Goal: Task Accomplishment & Management: Complete application form

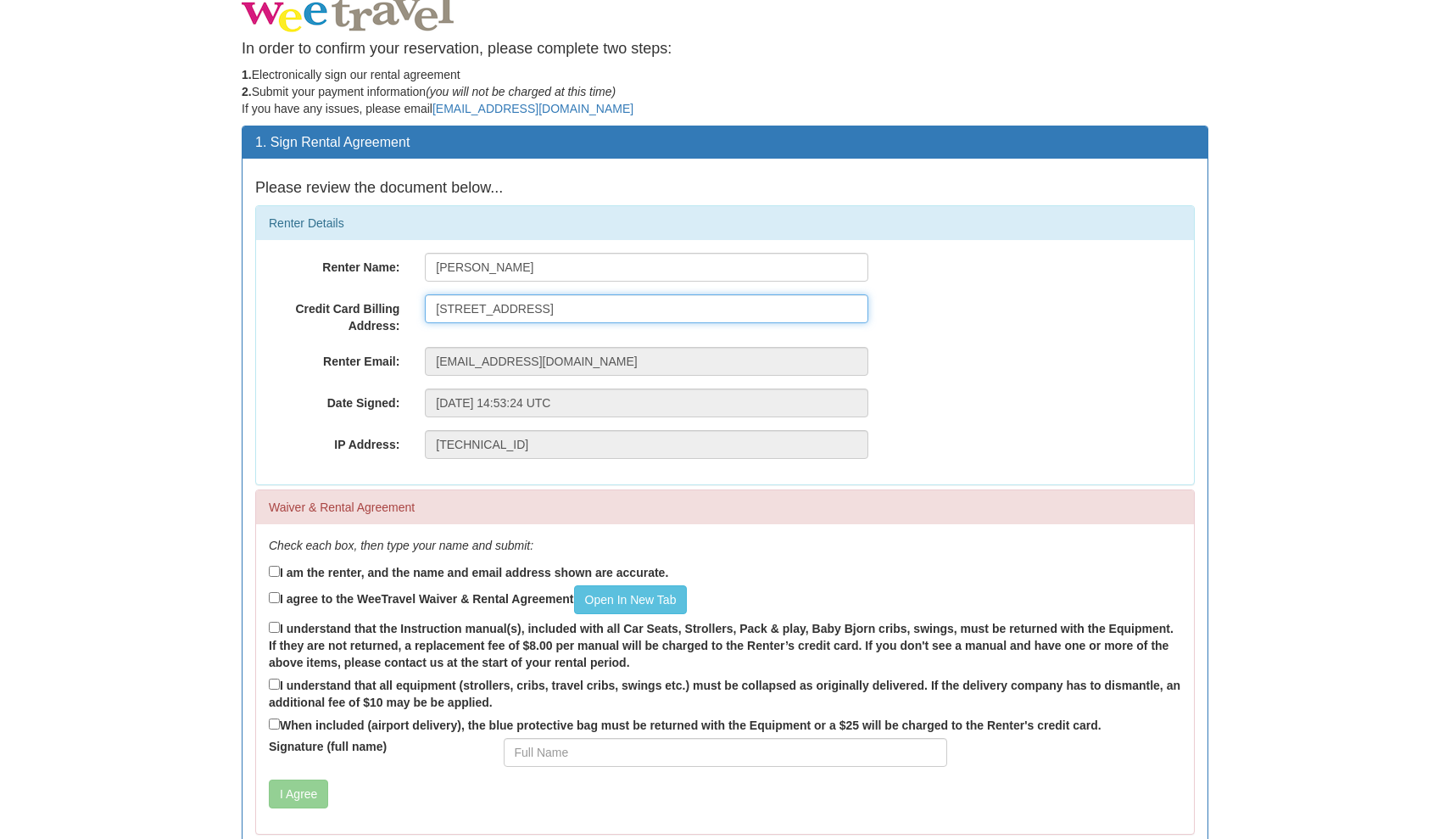
scroll to position [20, 0]
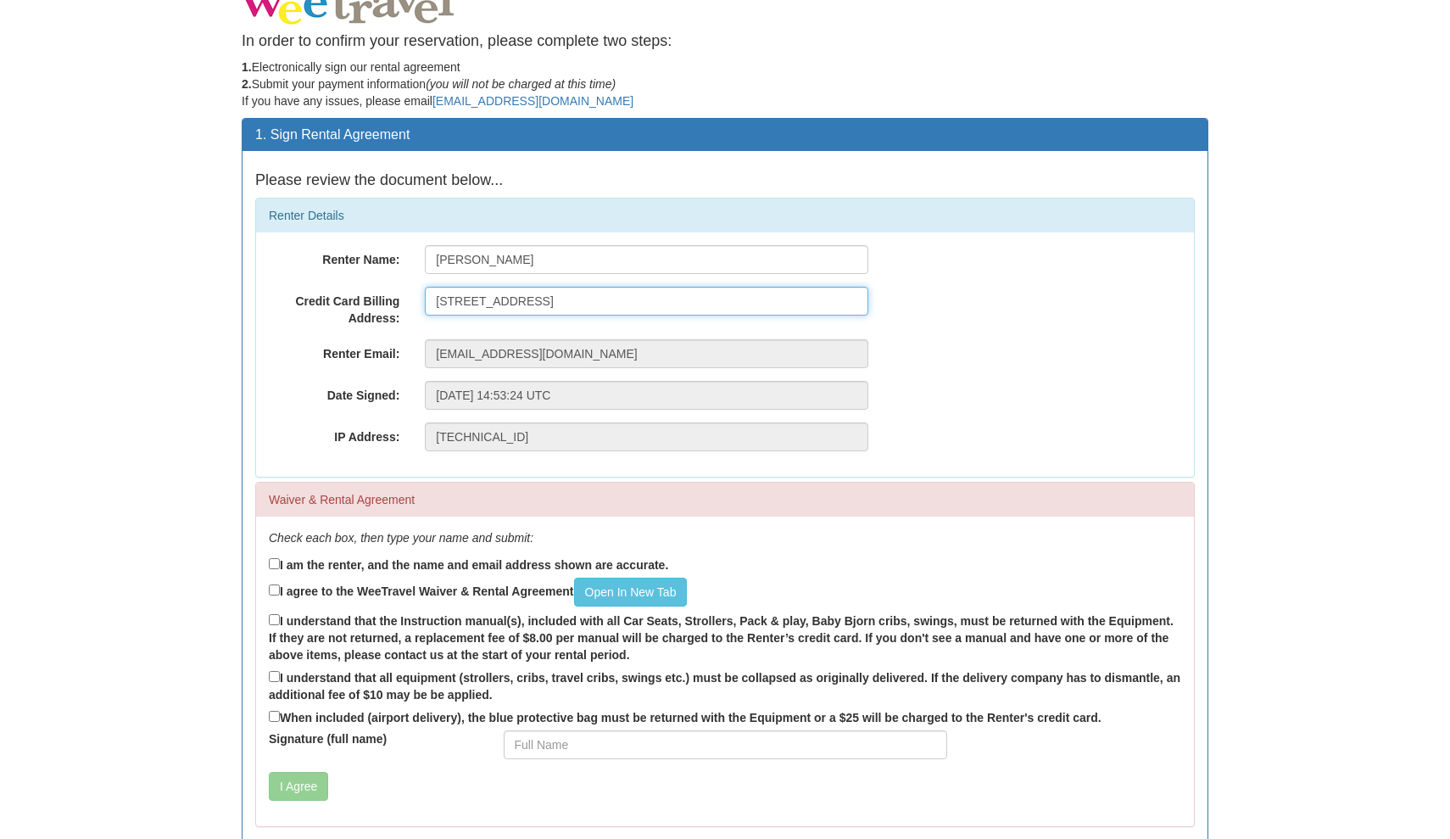
type input "[STREET_ADDRESS]"
click at [413, 566] on label "I am the renter, and the name and email address shown are accurate." at bounding box center [468, 564] width 399 height 19
click at [280, 566] on input "I am the renter, and the name and email address shown are accurate." at bounding box center [274, 563] width 11 height 11
checkbox input "true"
click at [320, 586] on label "I agree to the WeeTravel Waiver & Rental Agreement Open In [GEOGRAPHIC_DATA]" at bounding box center [478, 591] width 418 height 29
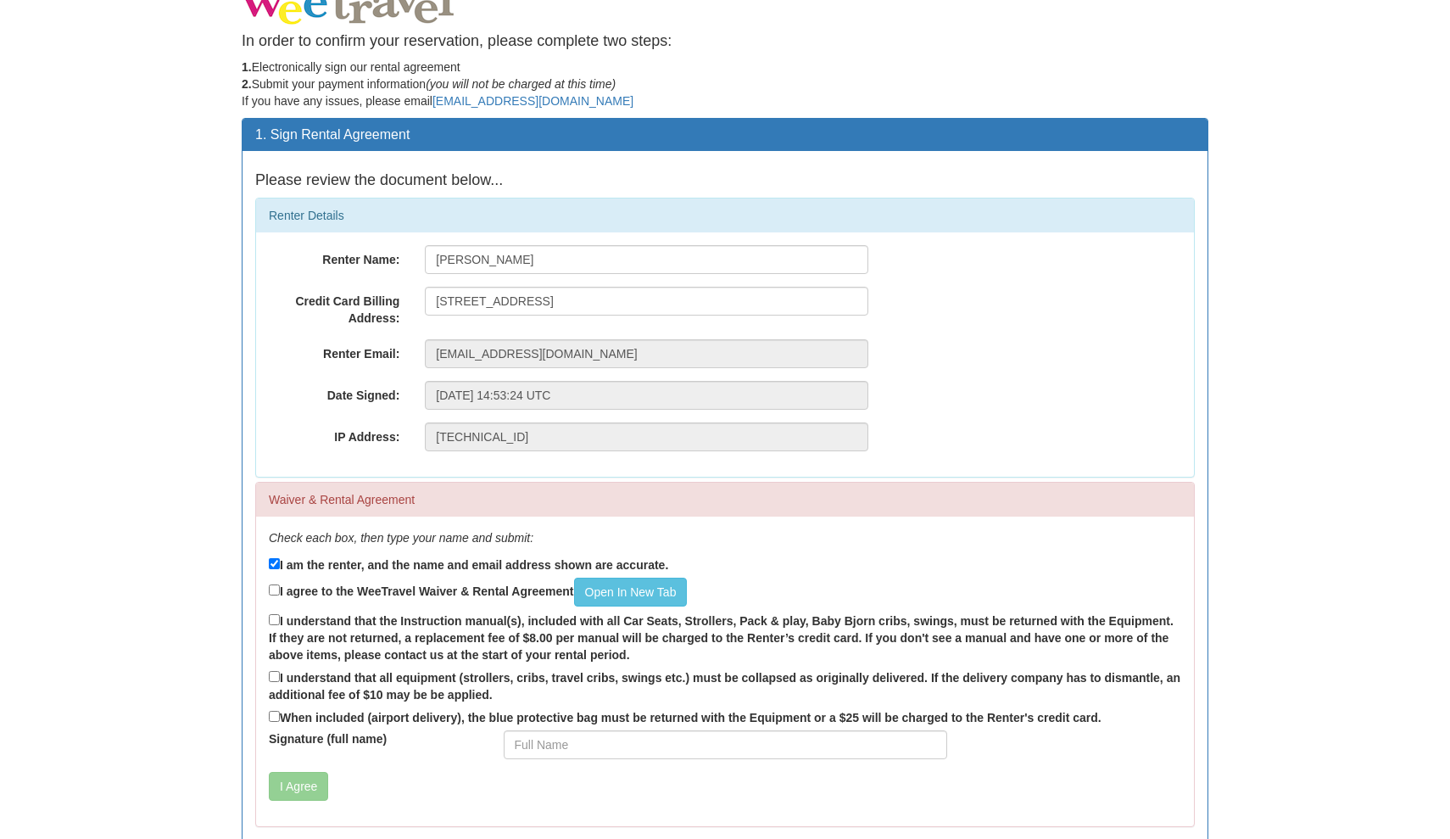
click at [280, 586] on input "I agree to the WeeTravel Waiver & Rental Agreement Open In [GEOGRAPHIC_DATA]" at bounding box center [274, 589] width 11 height 11
checkbox input "true"
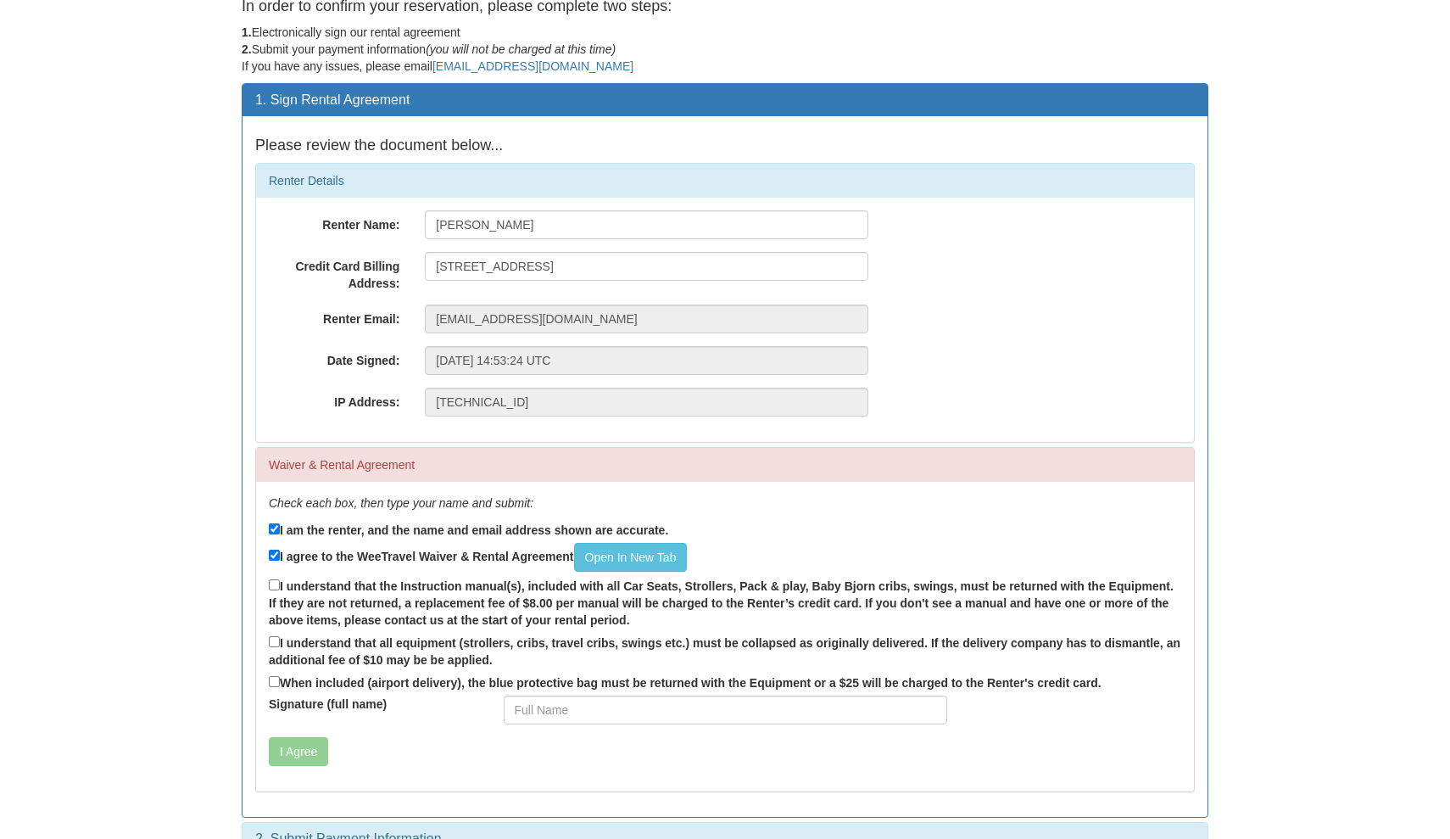
scroll to position [57, 0]
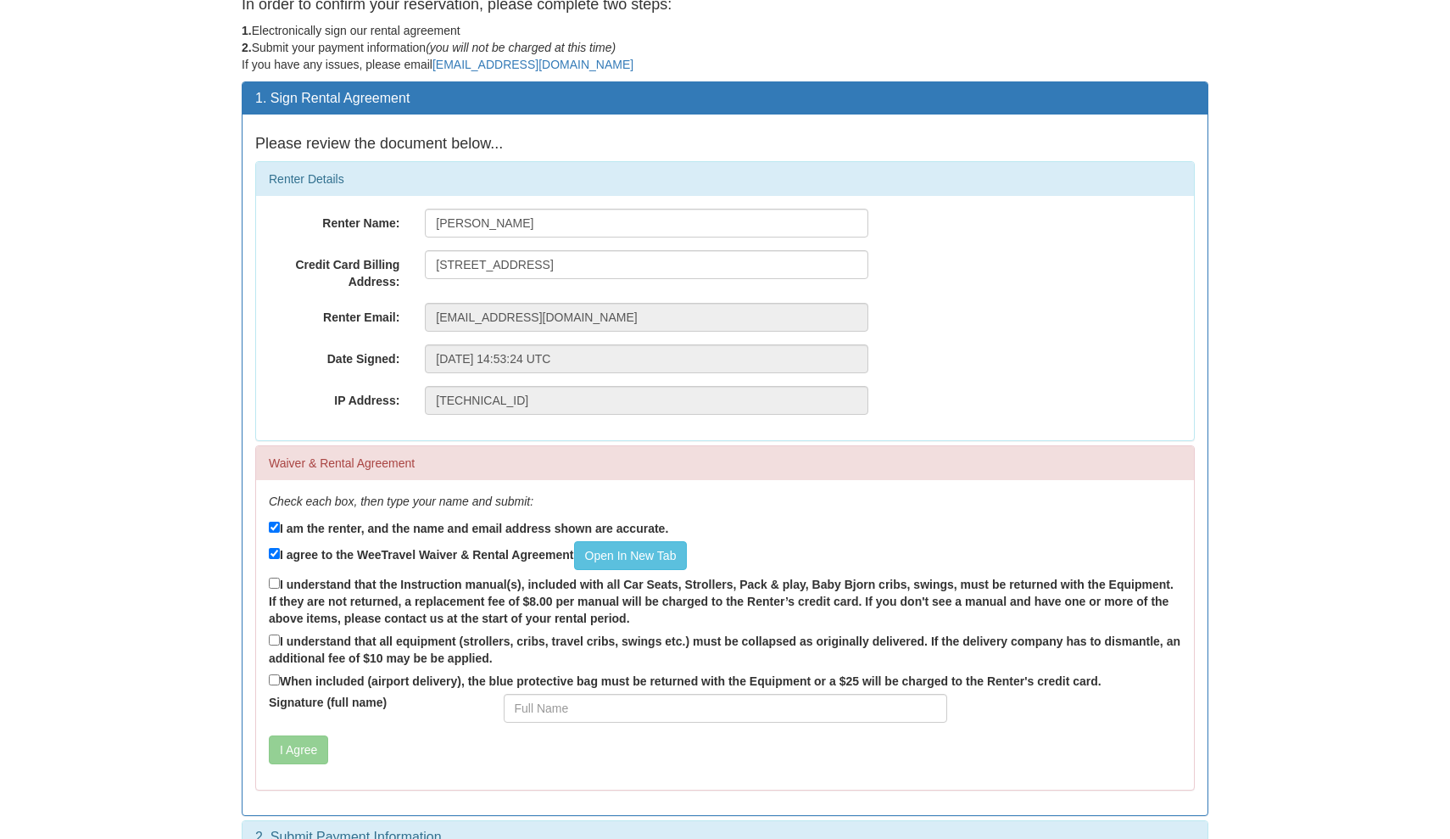
click at [366, 574] on label "I understand that the Instruction manual(s), included with all Car Seats, Strol…" at bounding box center [725, 600] width 912 height 53
click at [280, 577] on input "I understand that the Instruction manual(s), included with all Car Seats, Strol…" at bounding box center [274, 582] width 11 height 11
checkbox input "true"
click at [276, 631] on label "I understand that all equipment (strollers, cribs, travel cribs, swings etc.) m…" at bounding box center [725, 649] width 912 height 36
click at [276, 634] on input "I understand that all equipment (strollers, cribs, travel cribs, swings etc.) m…" at bounding box center [274, 639] width 11 height 11
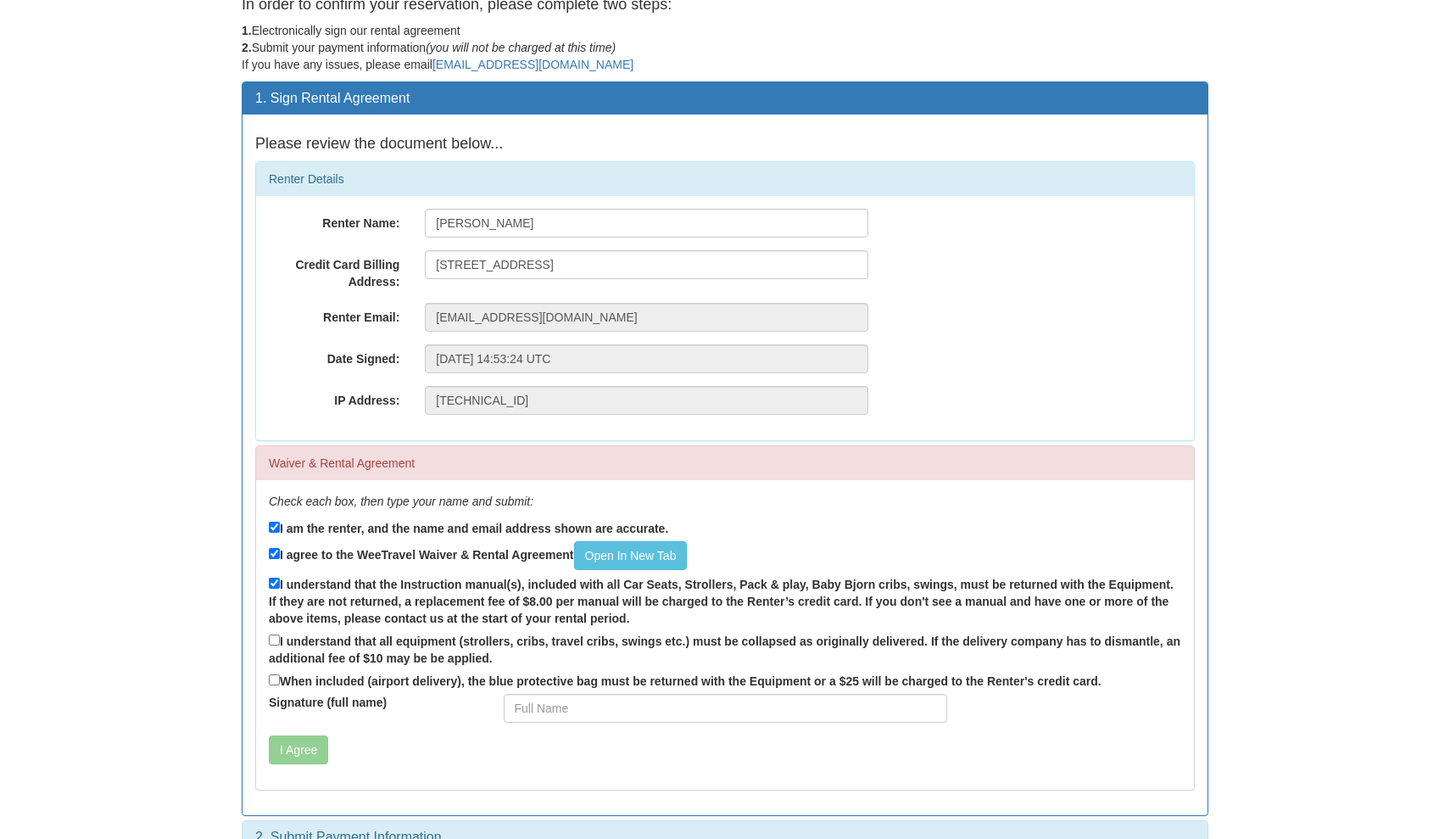
checkbox input "true"
click at [266, 679] on div "Check each box, then type your name and submit: I am the renter, and the name a…" at bounding box center [725, 635] width 938 height 310
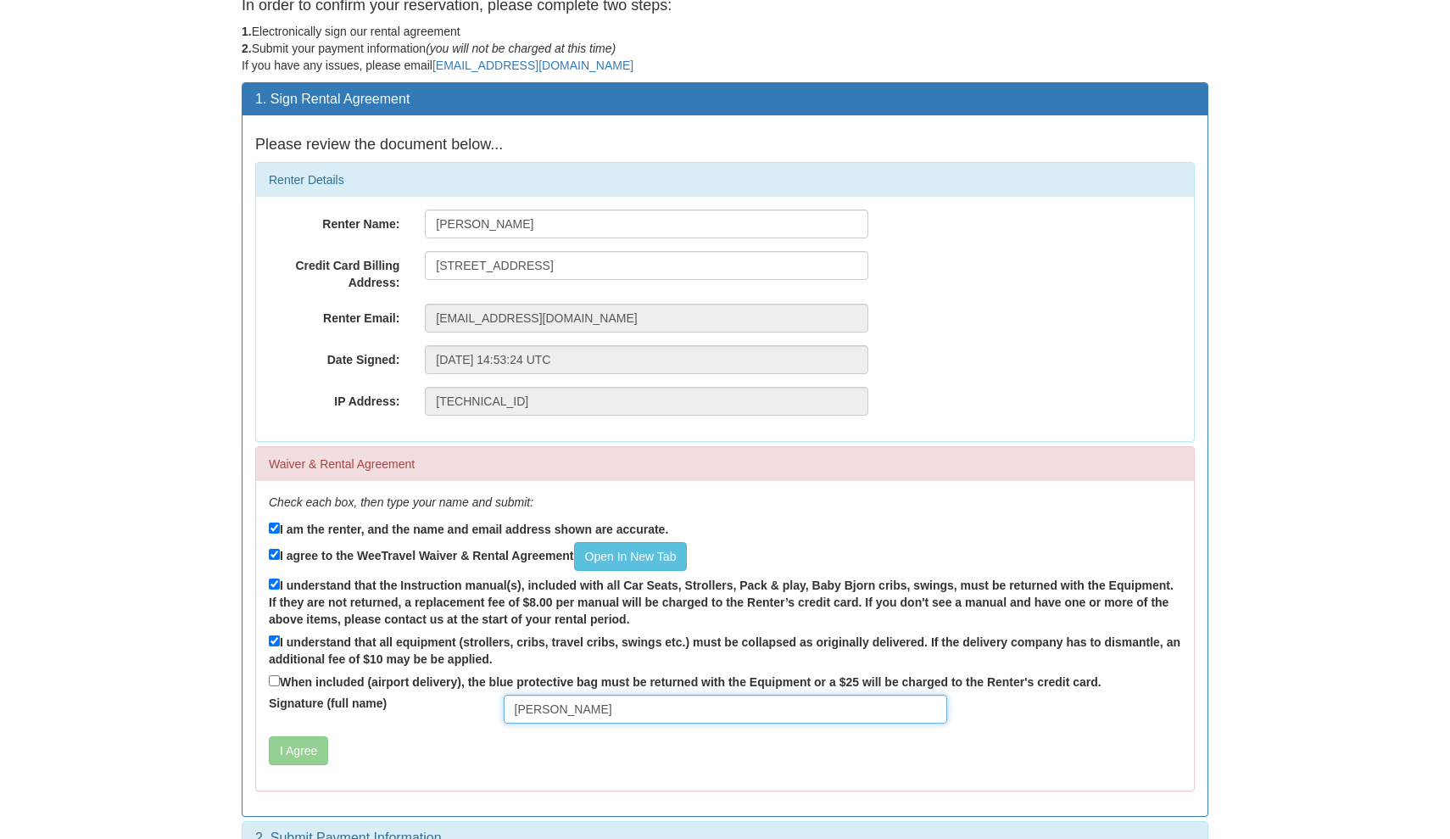
type input "[PERSON_NAME]"
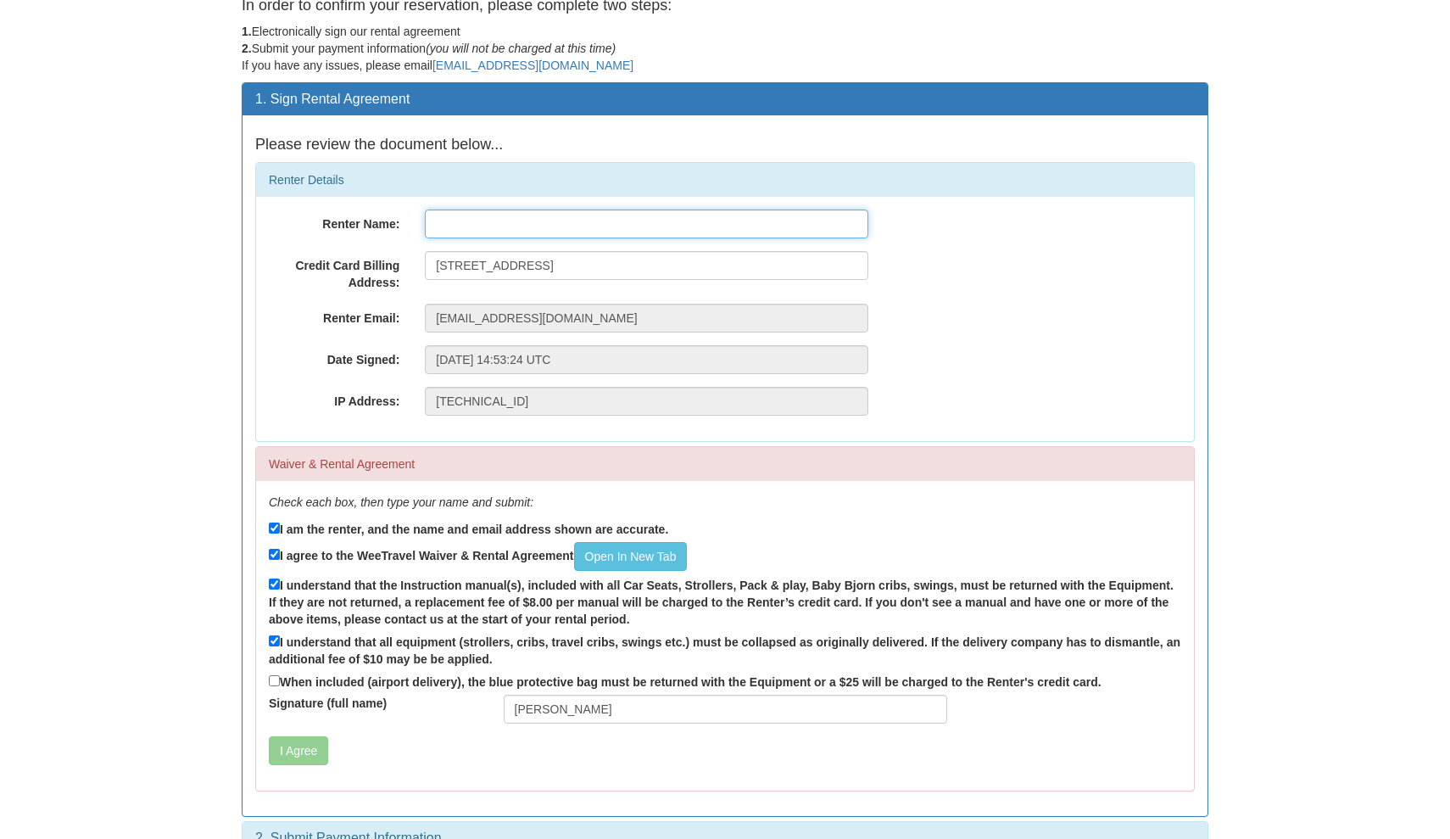
type input "[PERSON_NAME]"
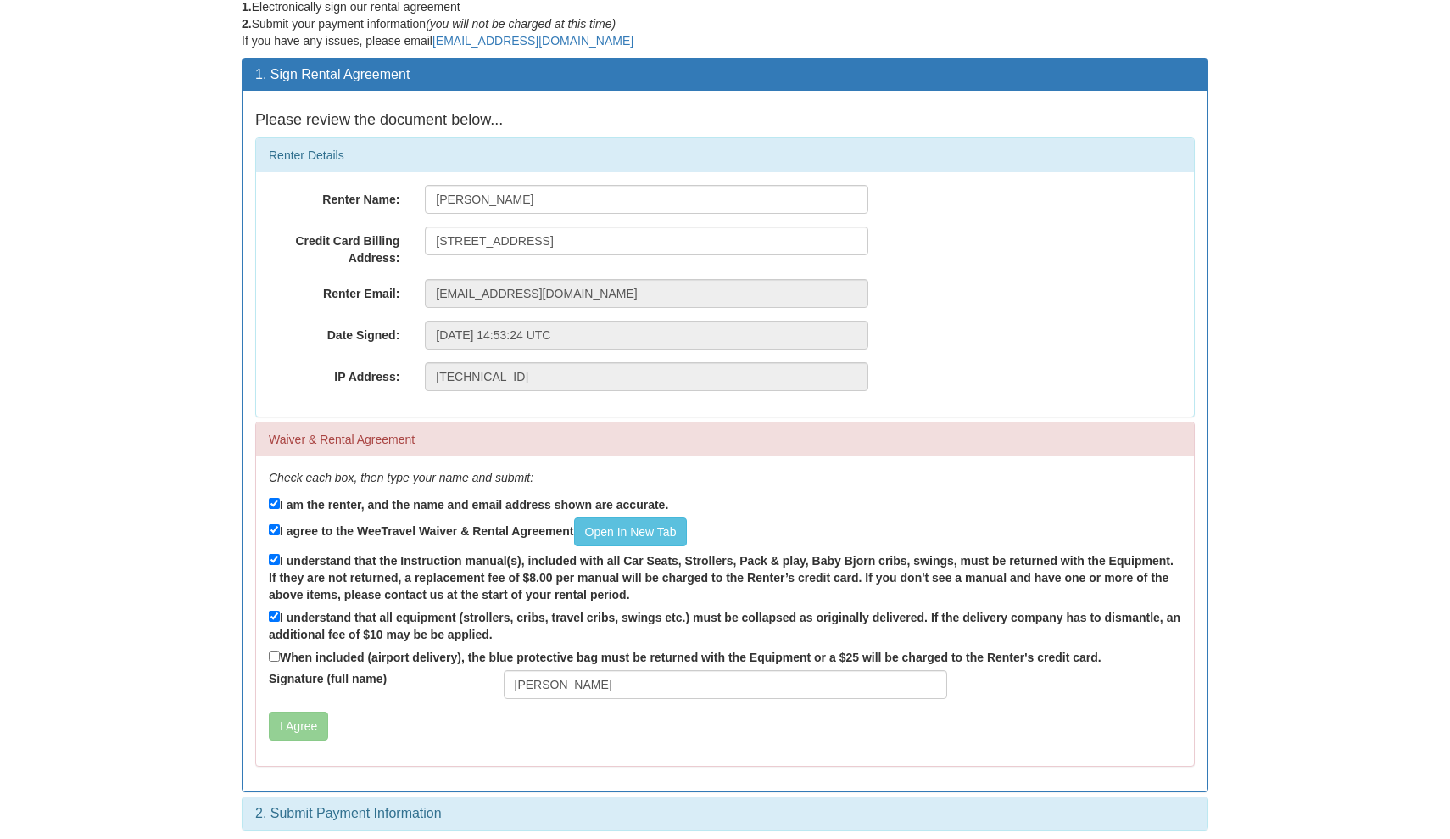
scroll to position [80, 0]
click at [298, 716] on button "I Agree" at bounding box center [298, 726] width 59 height 29
click at [300, 651] on label "When included (airport delivery), the blue protective bag must be returned with…" at bounding box center [685, 657] width 833 height 19
click at [280, 651] on input "When included (airport delivery), the blue protective bag must be returned with…" at bounding box center [274, 656] width 11 height 11
checkbox input "true"
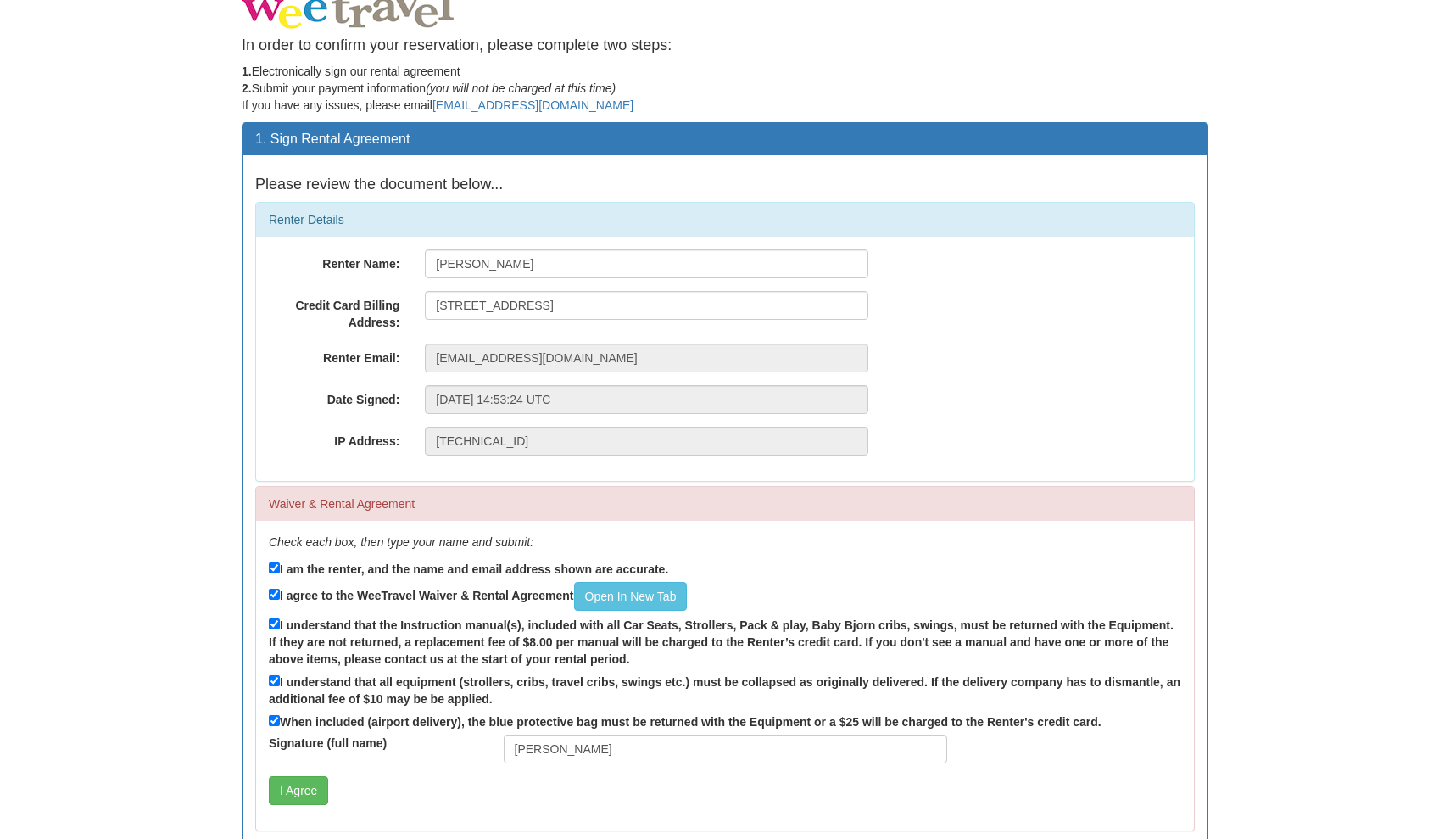
scroll to position [18, 0]
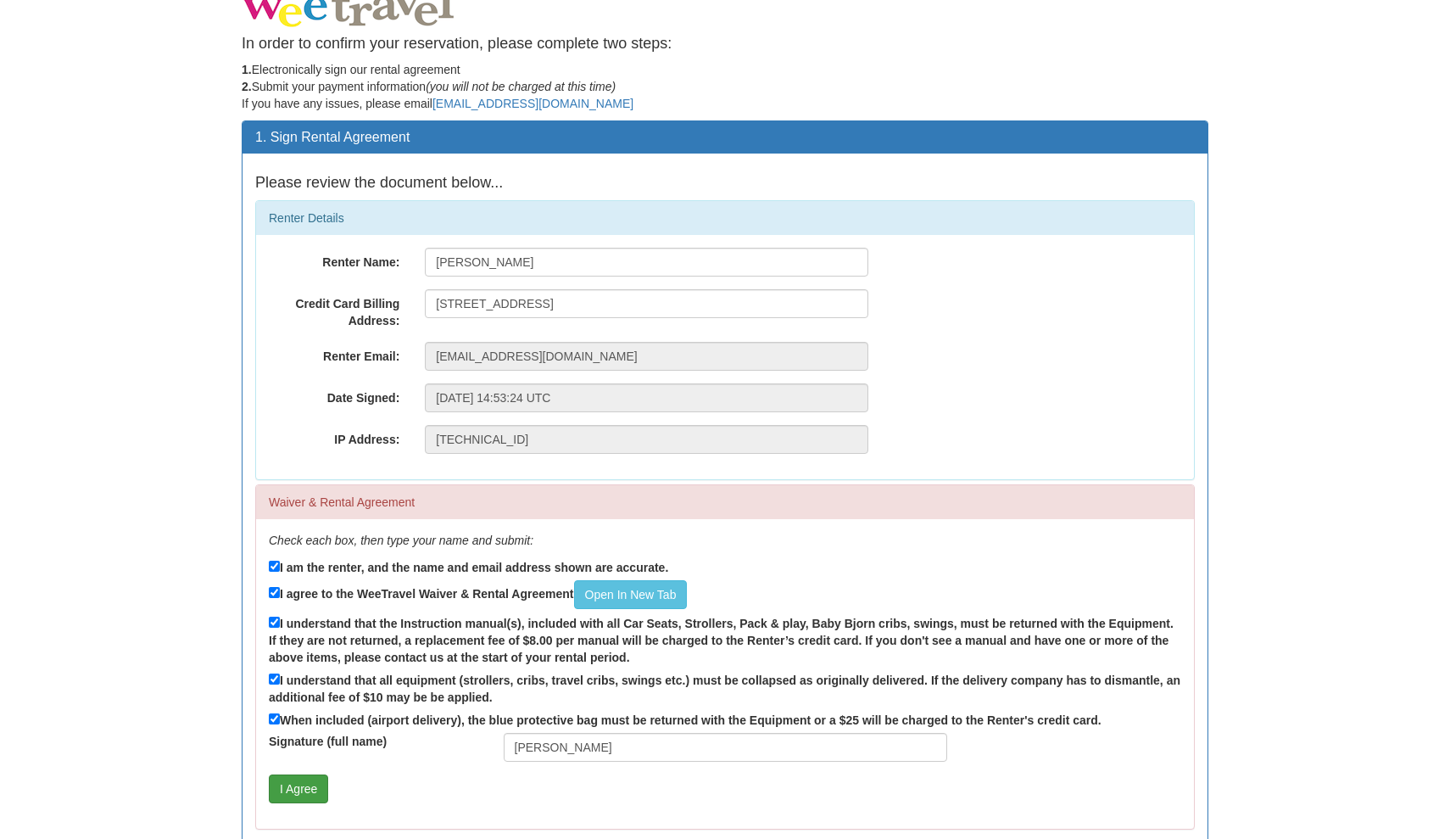
click at [297, 775] on button "I Agree" at bounding box center [298, 788] width 59 height 29
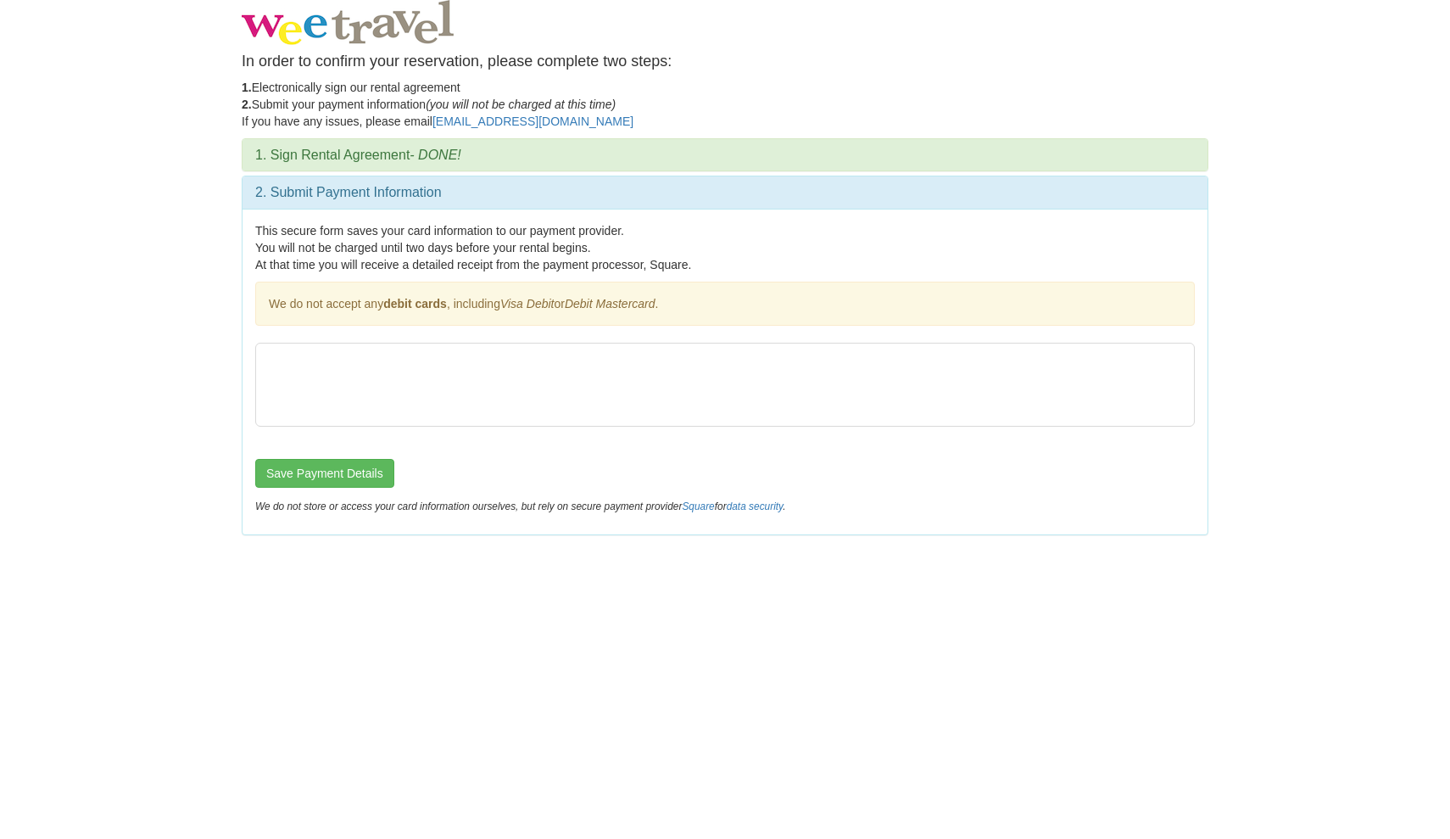
scroll to position [0, 0]
